Goal: Find specific page/section

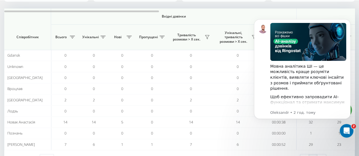
scroll to position [64, 0]
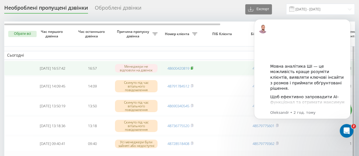
click at [192, 67] on rect at bounding box center [191, 68] width 2 height 3
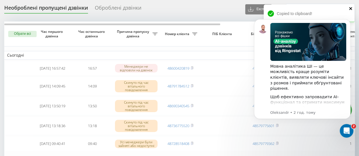
click at [350, 9] on icon "close" at bounding box center [350, 8] width 3 height 3
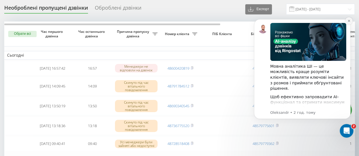
click at [347, 21] on icon "Dismiss notification" at bounding box center [348, 20] width 3 height 3
